Goal: Transaction & Acquisition: Obtain resource

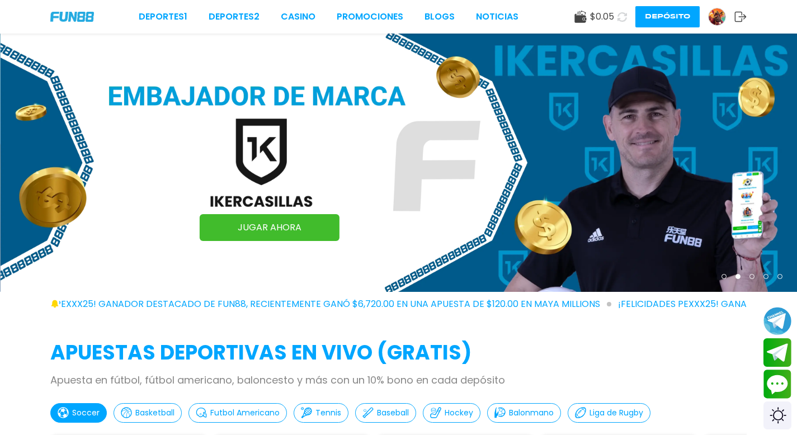
click at [622, 14] on icon at bounding box center [622, 17] width 10 height 10
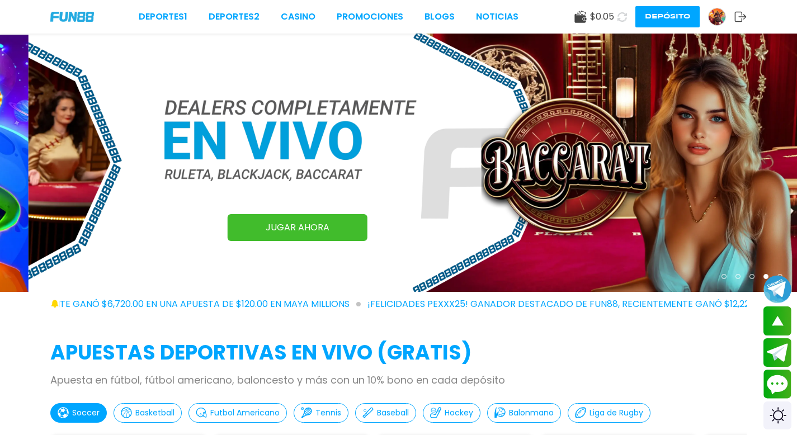
click at [713, 17] on img at bounding box center [716, 16] width 17 height 17
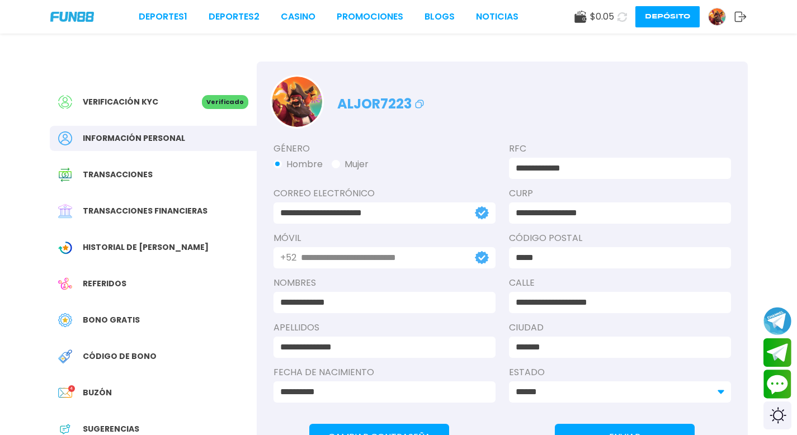
click at [120, 320] on span "Bono Gratis" at bounding box center [111, 320] width 57 height 12
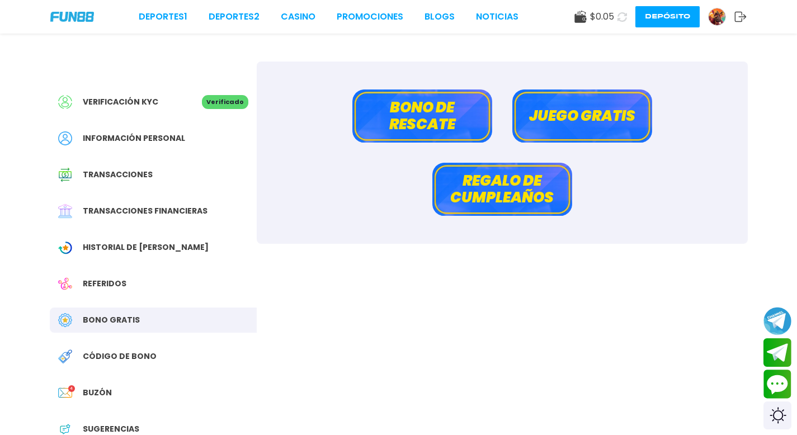
click at [446, 115] on button "Bono de rescate" at bounding box center [422, 115] width 140 height 53
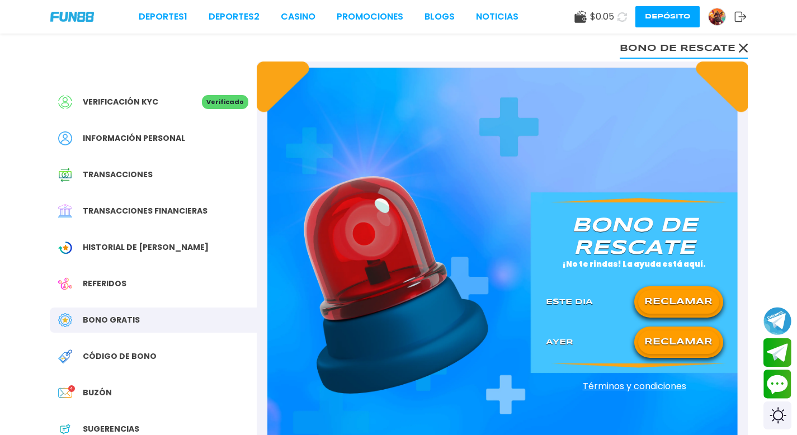
click at [665, 296] on button "RECLAMAR" at bounding box center [678, 301] width 81 height 23
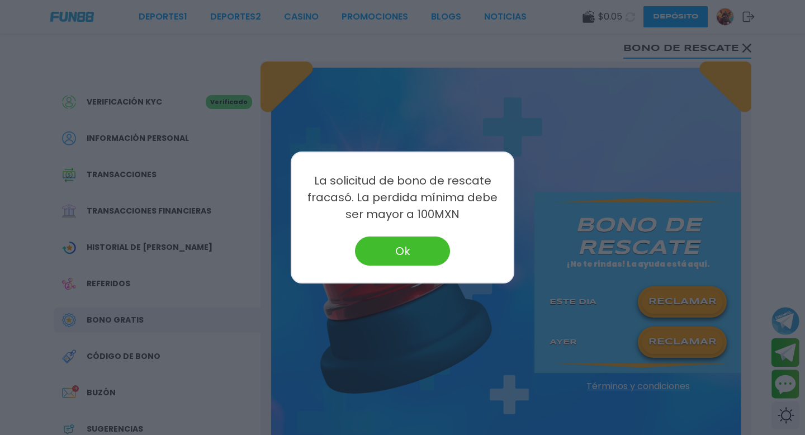
click at [418, 257] on button "Ok" at bounding box center [402, 250] width 95 height 29
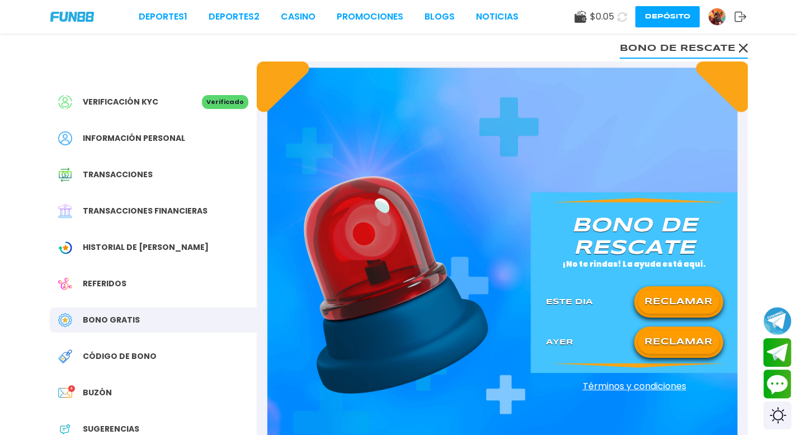
click at [671, 338] on button "RECLAMAR" at bounding box center [678, 341] width 81 height 23
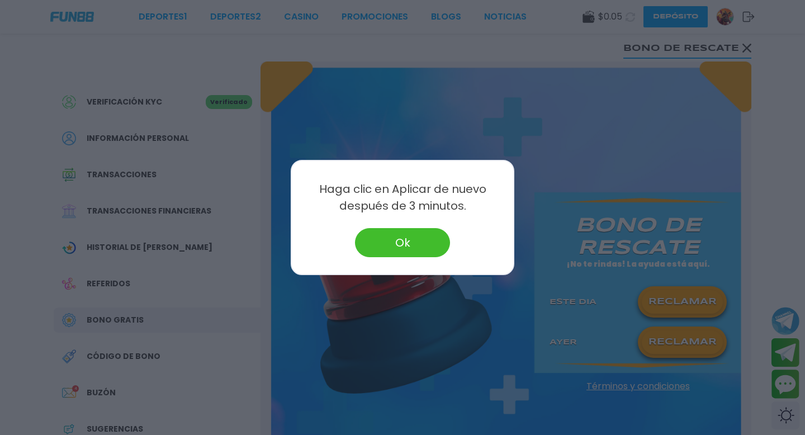
click at [373, 230] on button "Ok" at bounding box center [402, 242] width 95 height 29
